Goal: Transaction & Acquisition: Purchase product/service

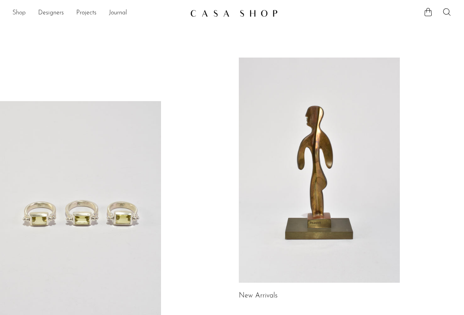
click at [19, 9] on link "Shop" at bounding box center [18, 13] width 13 height 10
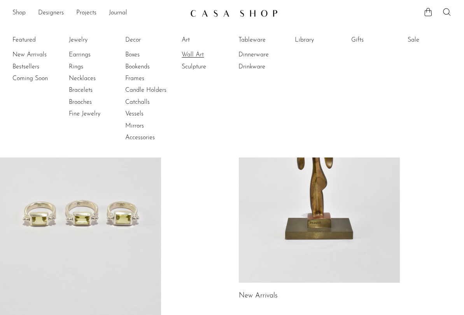
click at [198, 55] on link "Wall Art" at bounding box center [211, 55] width 58 height 9
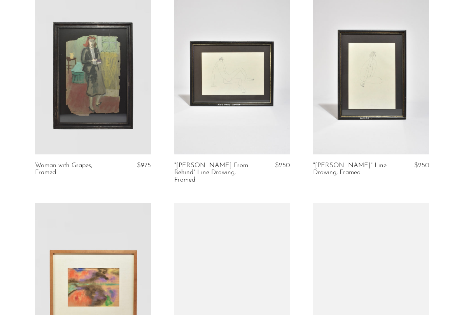
scroll to position [283, 0]
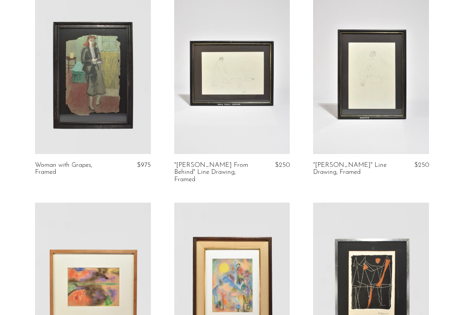
click at [229, 101] on link at bounding box center [232, 73] width 116 height 162
click at [360, 74] on link at bounding box center [371, 73] width 116 height 162
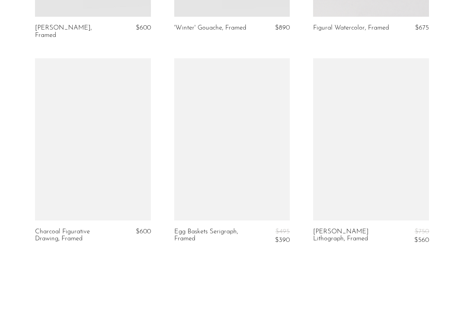
scroll to position [889, 0]
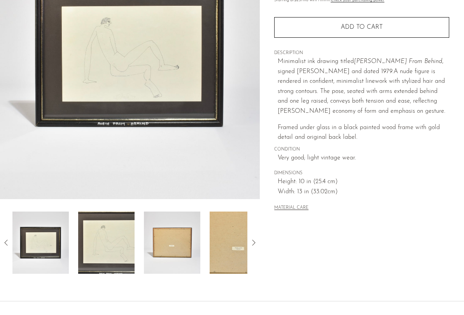
scroll to position [3, 0]
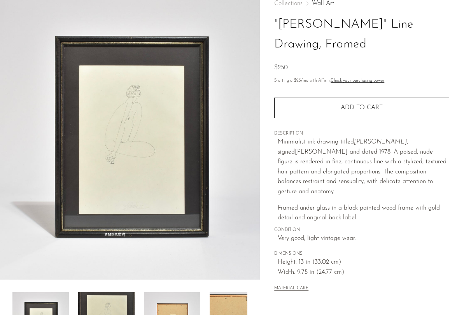
scroll to position [49, 0]
